Goal: Check status: Check status

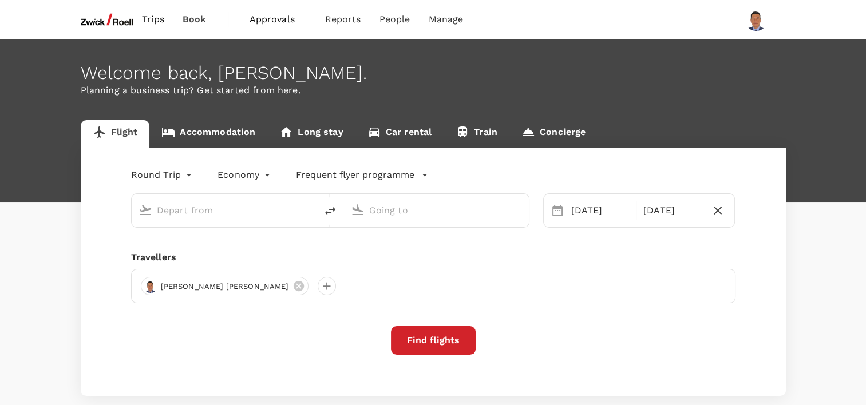
click at [275, 17] on span "Approvals" at bounding box center [278, 20] width 57 height 14
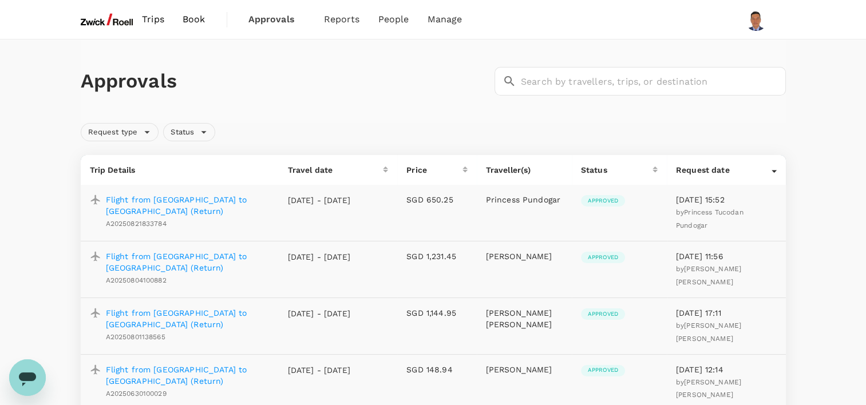
click at [175, 258] on p "Flight from [GEOGRAPHIC_DATA] to [GEOGRAPHIC_DATA] (Return)" at bounding box center [188, 262] width 164 height 23
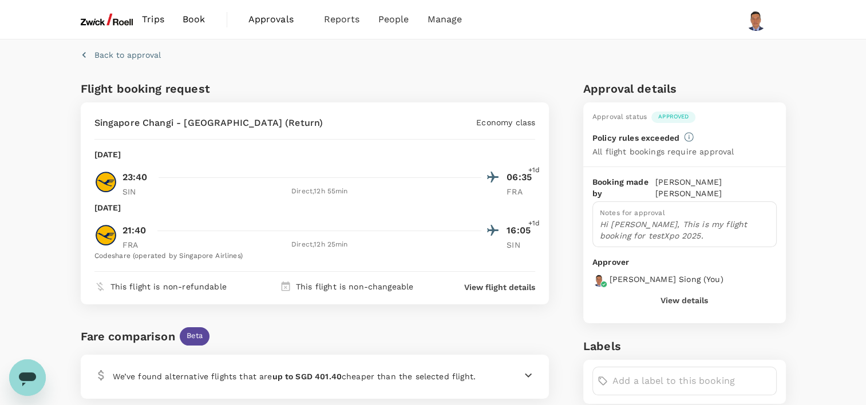
click at [115, 53] on p "Back to approval" at bounding box center [127, 54] width 66 height 11
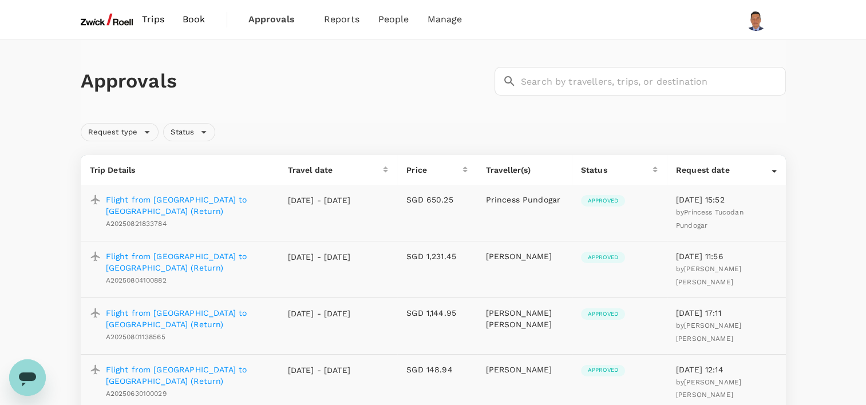
click at [200, 200] on p "Flight from [GEOGRAPHIC_DATA] to [GEOGRAPHIC_DATA] (Return)" at bounding box center [188, 205] width 164 height 23
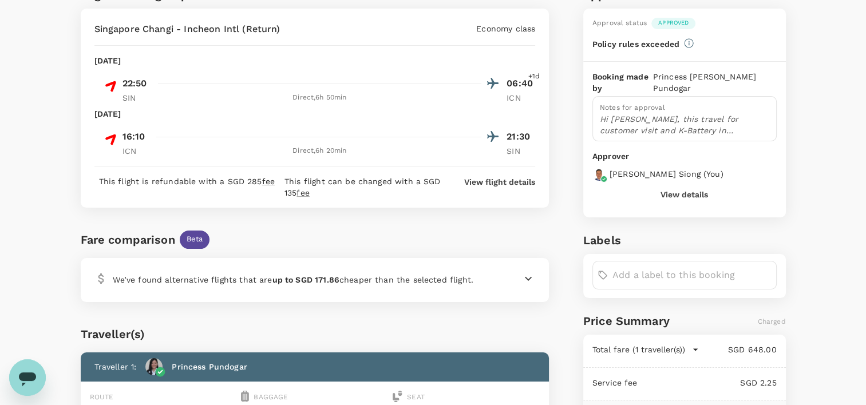
scroll to position [115, 0]
